Goal: Participate in discussion: Engage in conversation with other users on a specific topic

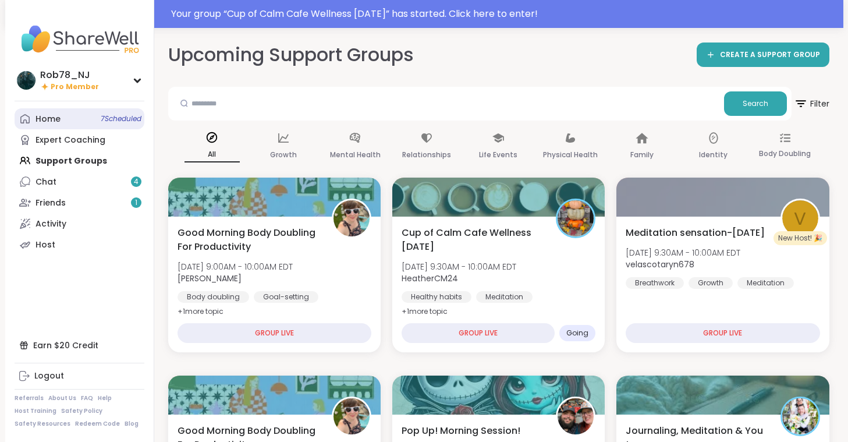
click at [81, 115] on link "Home 7 Scheduled" at bounding box center [80, 118] width 130 height 21
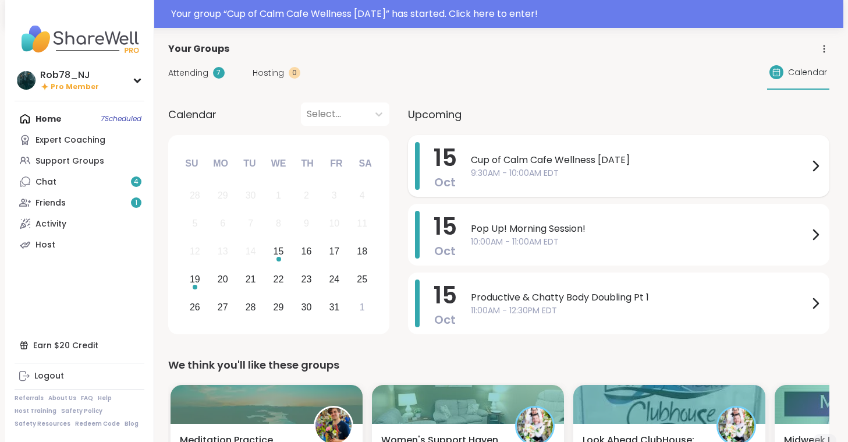
click at [513, 176] on span "9:30AM - 10:00AM EDT" at bounding box center [640, 173] width 338 height 12
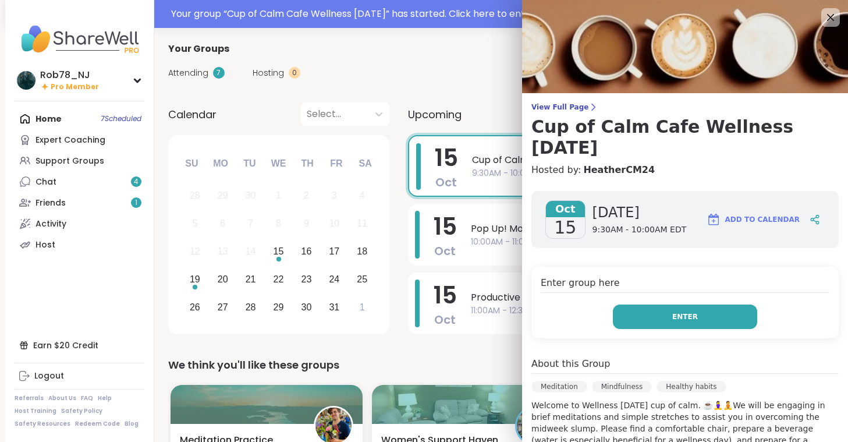
click at [664, 313] on button "Enter" at bounding box center [685, 316] width 144 height 24
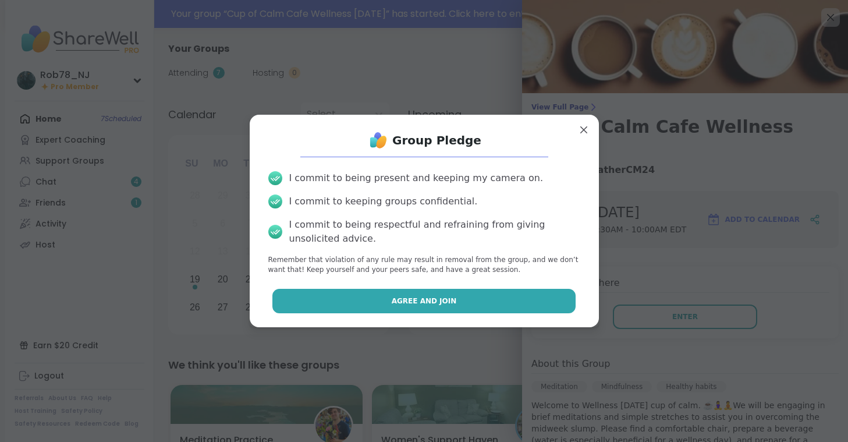
click at [450, 307] on button "Agree and Join" at bounding box center [423, 301] width 303 height 24
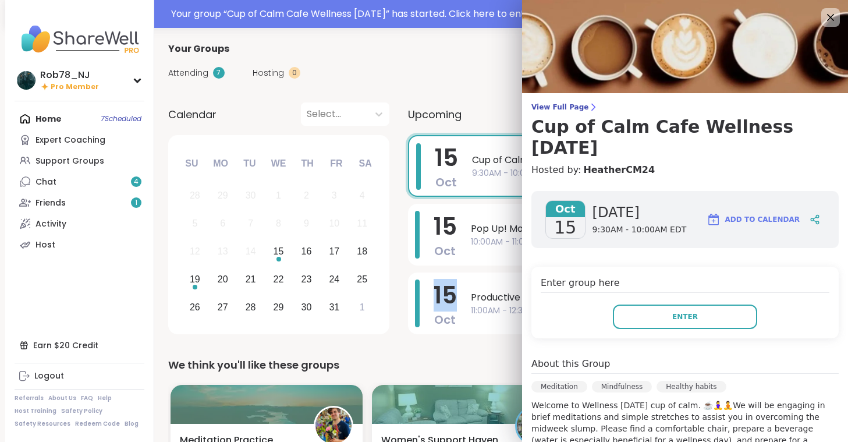
click at [450, 307] on span "15" at bounding box center [445, 295] width 23 height 33
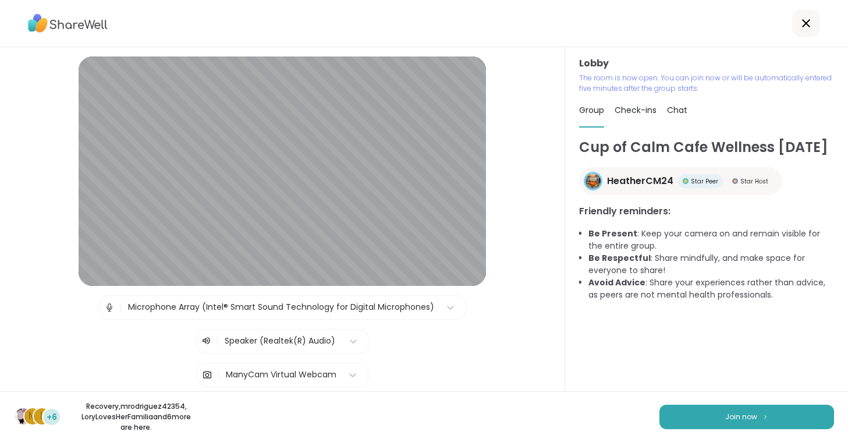
click at [618, 357] on div "Cup of Calm Cafe Wellness [DATE] HeatherCM24 Star Peer Star Host Friendly remin…" at bounding box center [706, 267] width 255 height 261
click at [684, 414] on button "Join now" at bounding box center [746, 416] width 175 height 24
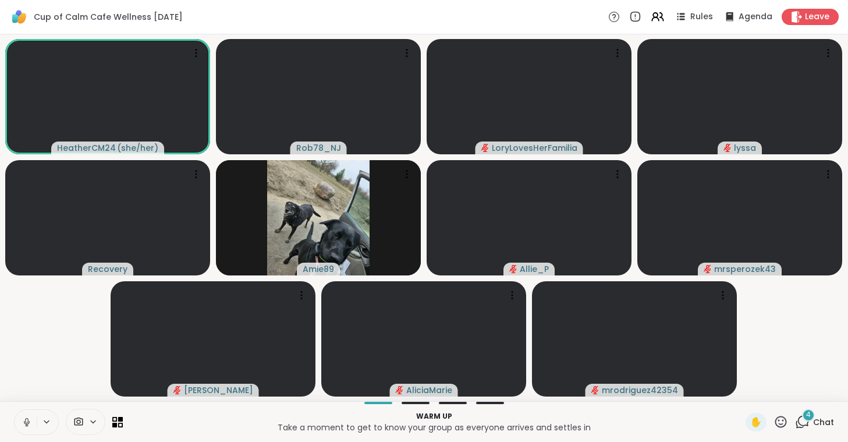
click at [29, 421] on icon at bounding box center [27, 421] width 6 height 3
click at [93, 418] on icon at bounding box center [92, 422] width 9 height 10
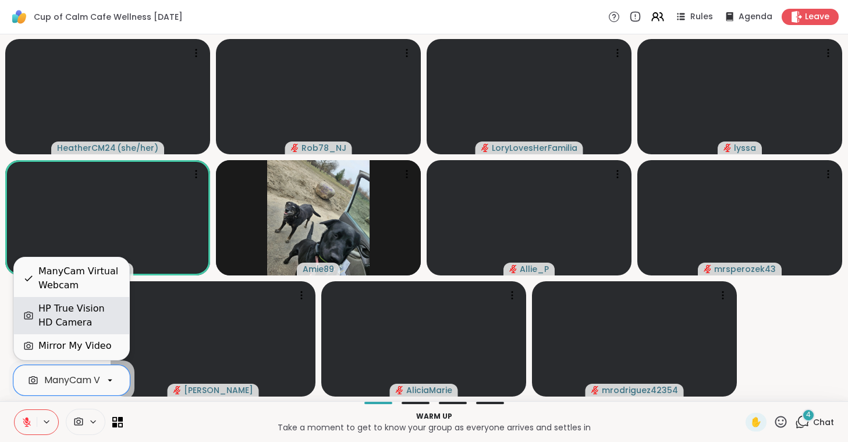
click at [97, 324] on div "HP True Vision HD Camera" at bounding box center [78, 315] width 81 height 28
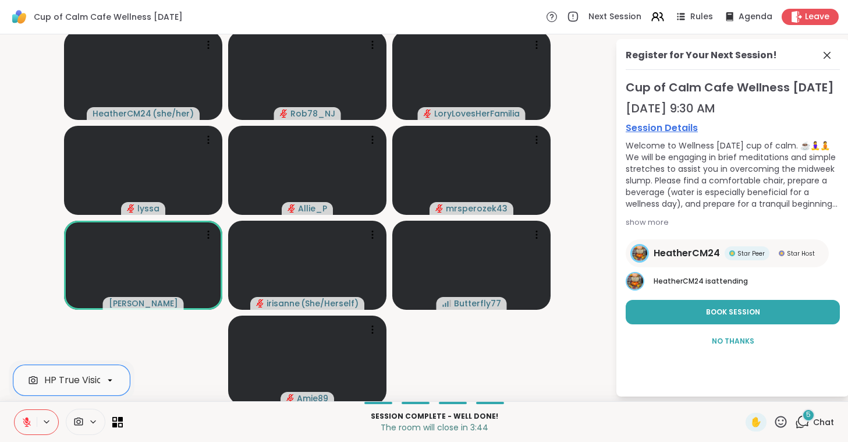
scroll to position [0, 47]
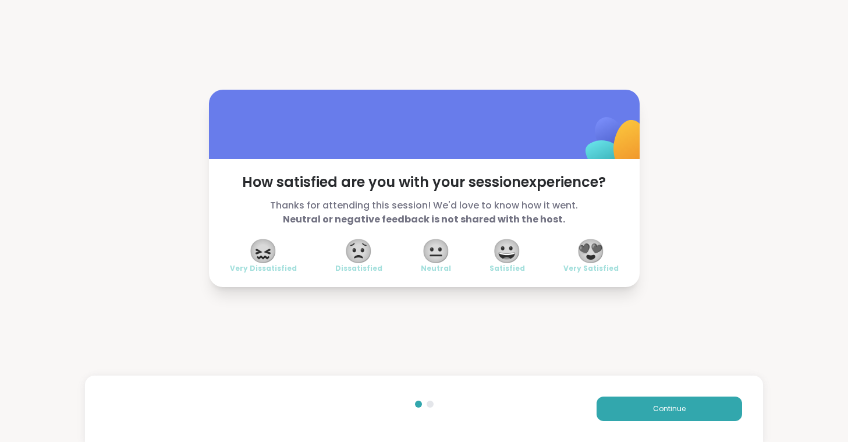
click at [605, 246] on span "😍" at bounding box center [590, 250] width 29 height 21
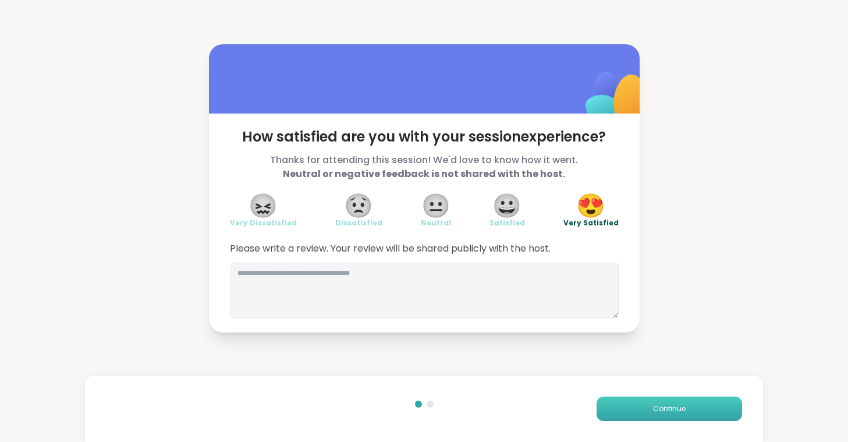
click at [628, 403] on button "Continue" at bounding box center [668, 408] width 145 height 24
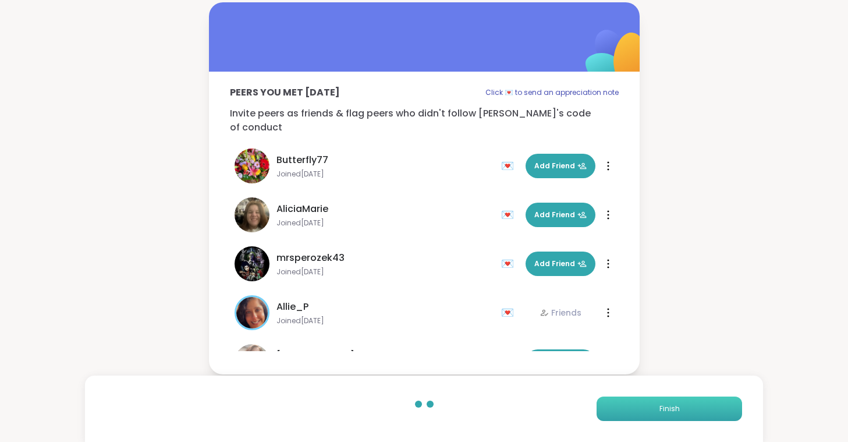
click at [623, 410] on button "Finish" at bounding box center [668, 408] width 145 height 24
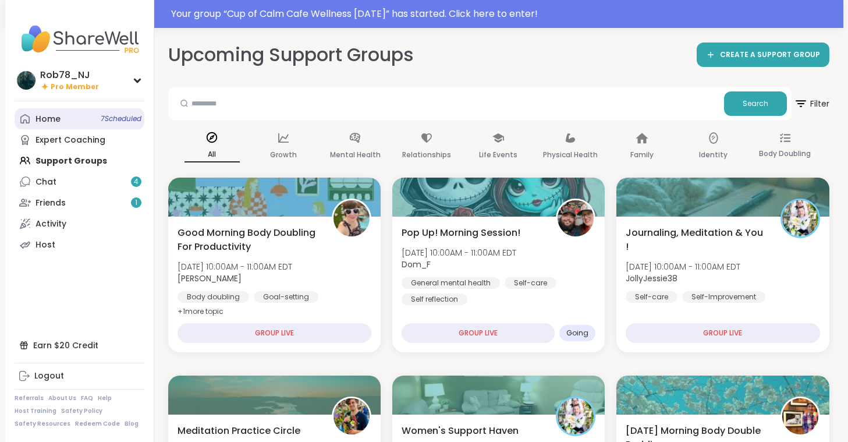
click at [67, 123] on link "Home 7 Scheduled" at bounding box center [80, 118] width 130 height 21
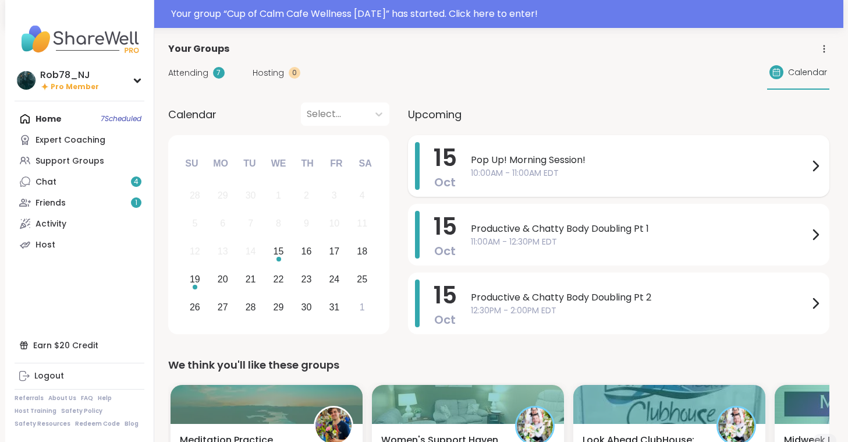
click at [525, 165] on span "Pop Up! Morning Session!" at bounding box center [640, 160] width 338 height 14
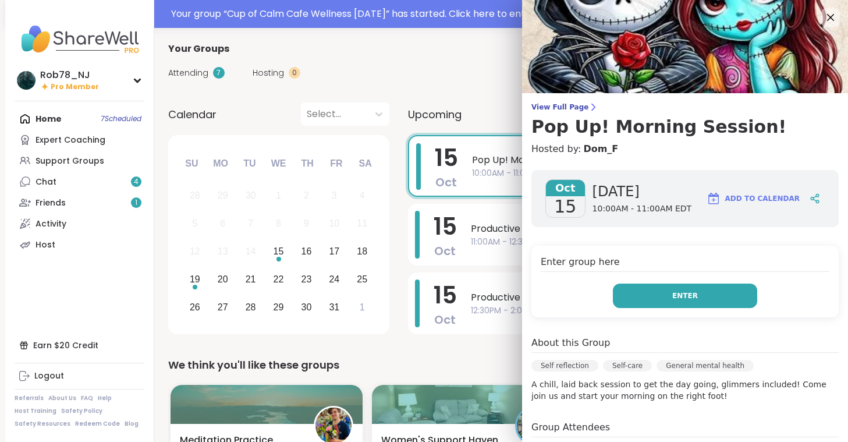
click at [685, 292] on span "Enter" at bounding box center [685, 295] width 26 height 10
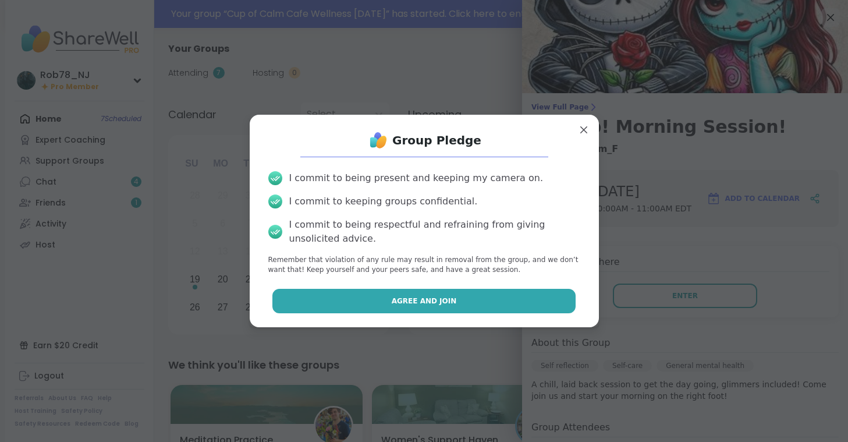
click at [382, 298] on button "Agree and Join" at bounding box center [423, 301] width 303 height 24
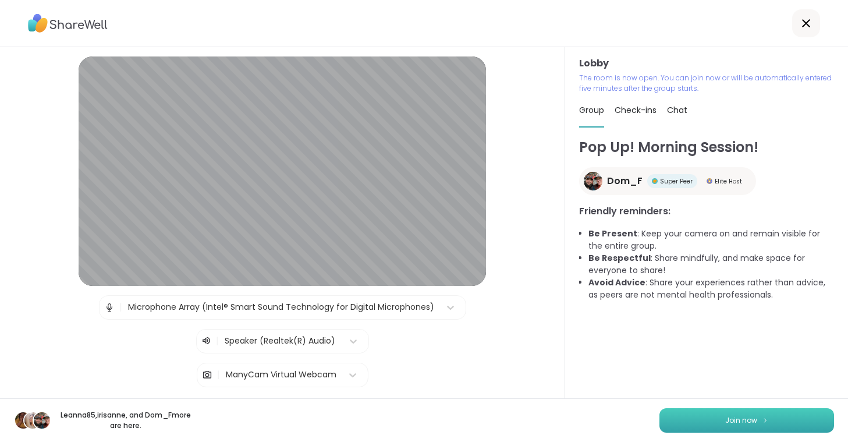
click at [700, 425] on button "Join now" at bounding box center [746, 420] width 175 height 24
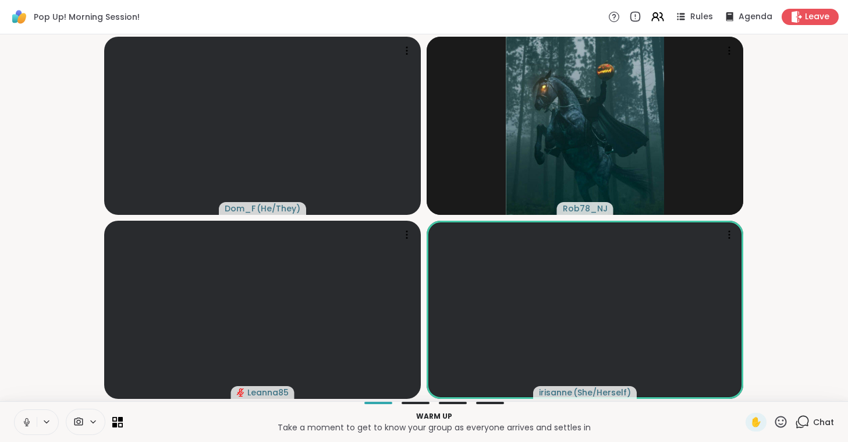
click at [25, 422] on icon at bounding box center [27, 422] width 10 height 10
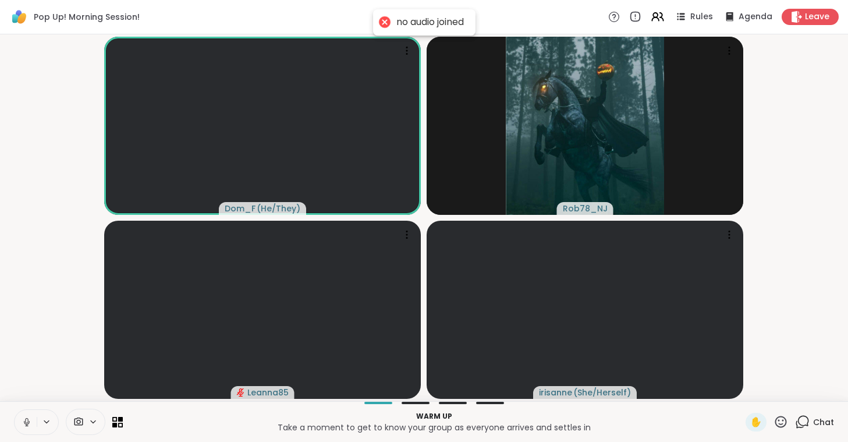
click at [25, 422] on icon at bounding box center [27, 422] width 10 height 10
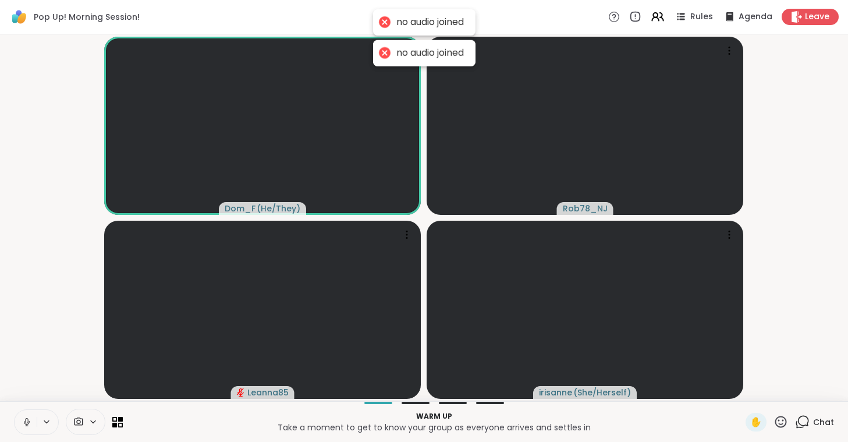
click at [26, 420] on icon at bounding box center [26, 420] width 3 height 5
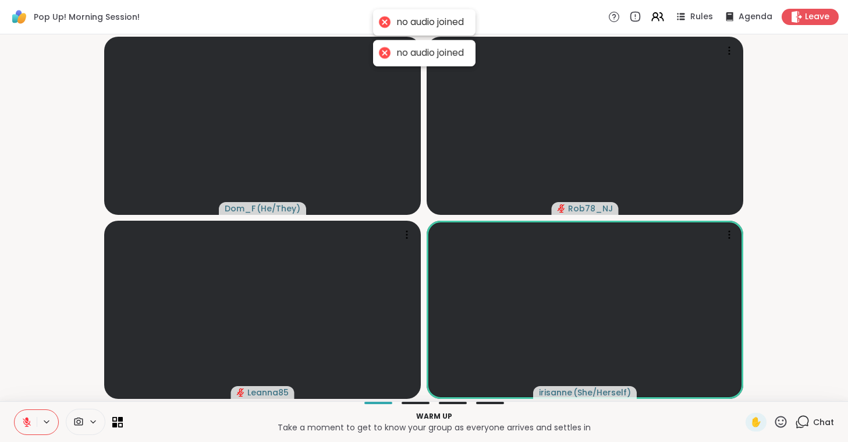
click at [84, 417] on span at bounding box center [77, 421] width 22 height 11
click at [93, 384] on div "ManyCam Virtual Webcam" at bounding box center [106, 380] width 124 height 14
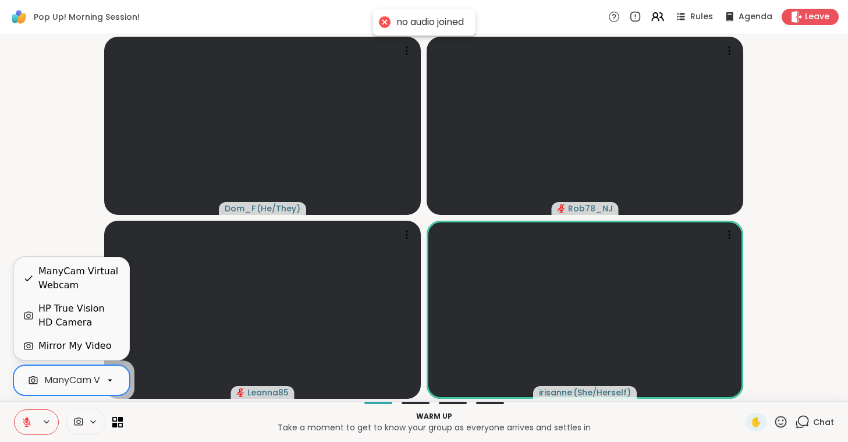
click at [95, 321] on div "HP True Vision HD Camera" at bounding box center [78, 315] width 81 height 28
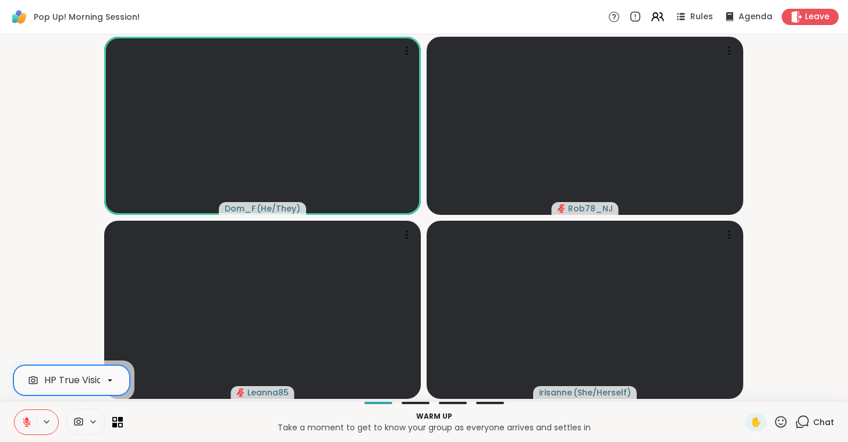
click at [29, 424] on icon at bounding box center [27, 422] width 8 height 8
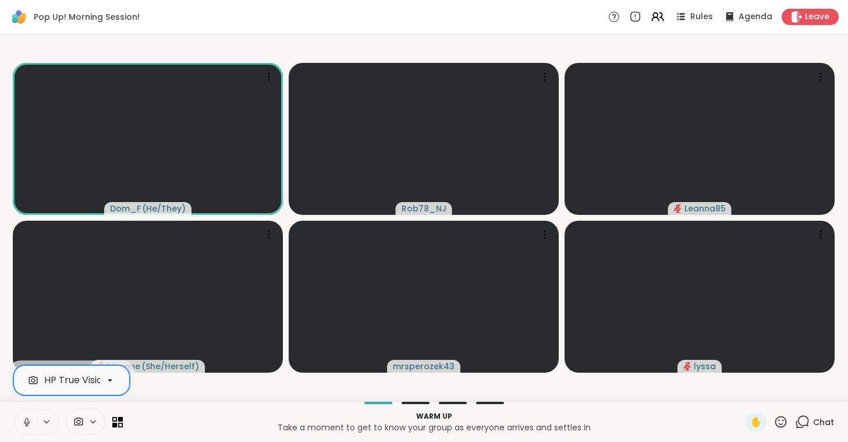
click at [29, 424] on icon at bounding box center [27, 422] width 10 height 10
